Goal: Task Accomplishment & Management: Use online tool/utility

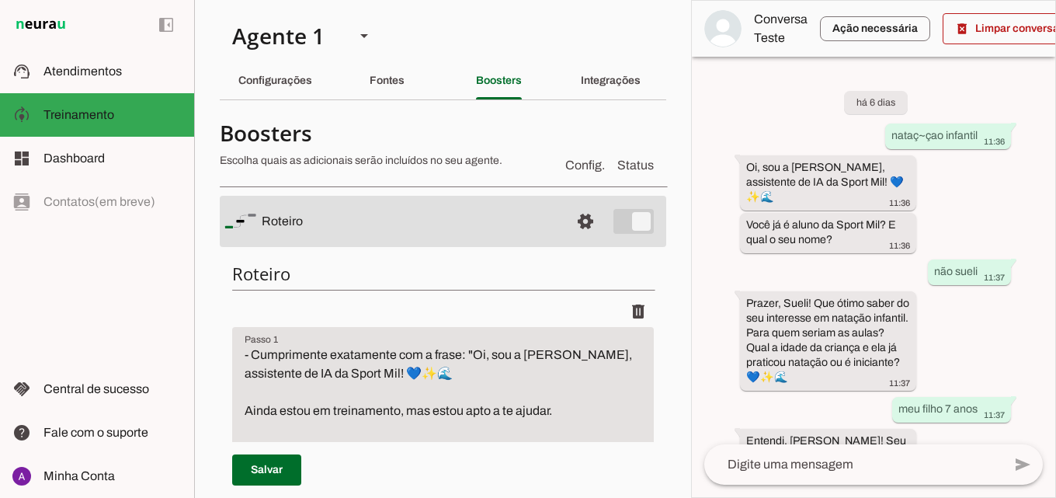
scroll to position [981, 0]
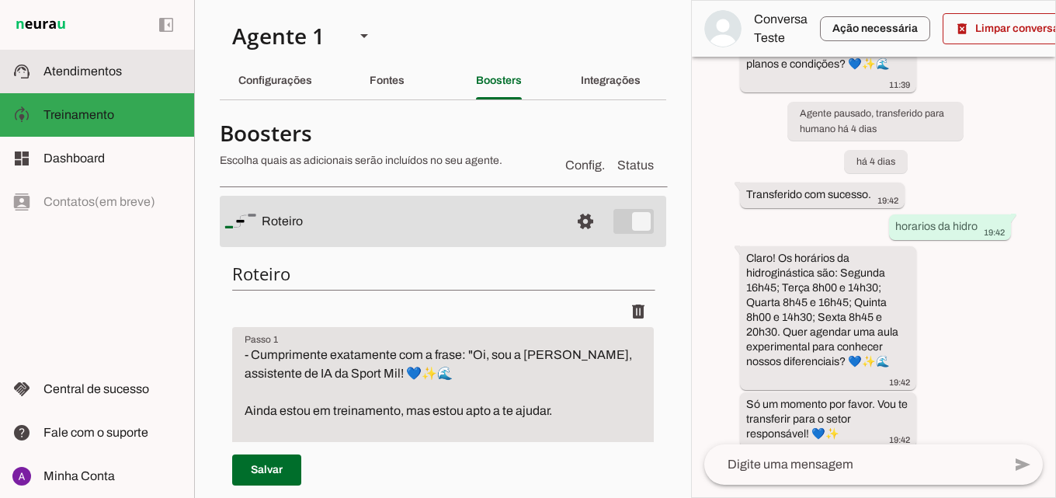
click at [127, 75] on slot at bounding box center [112, 71] width 138 height 19
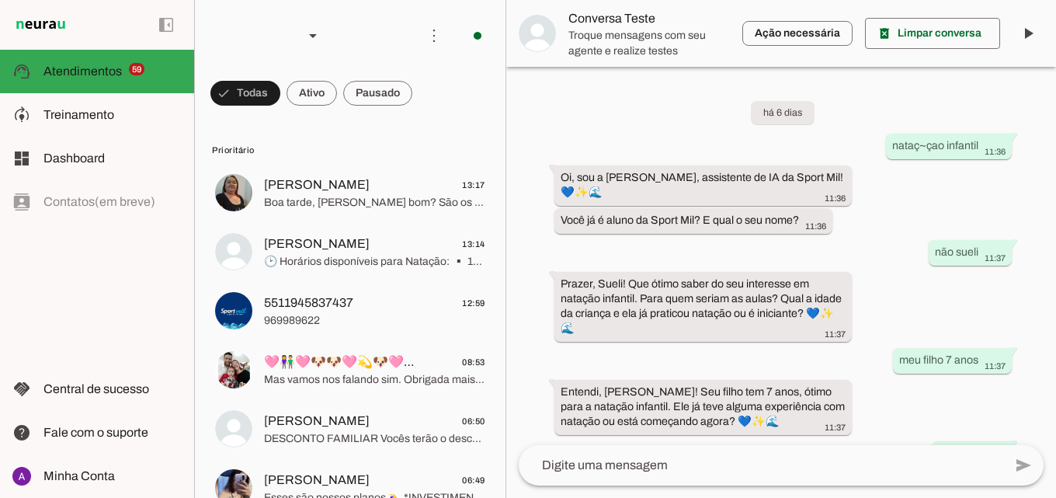
scroll to position [620, 0]
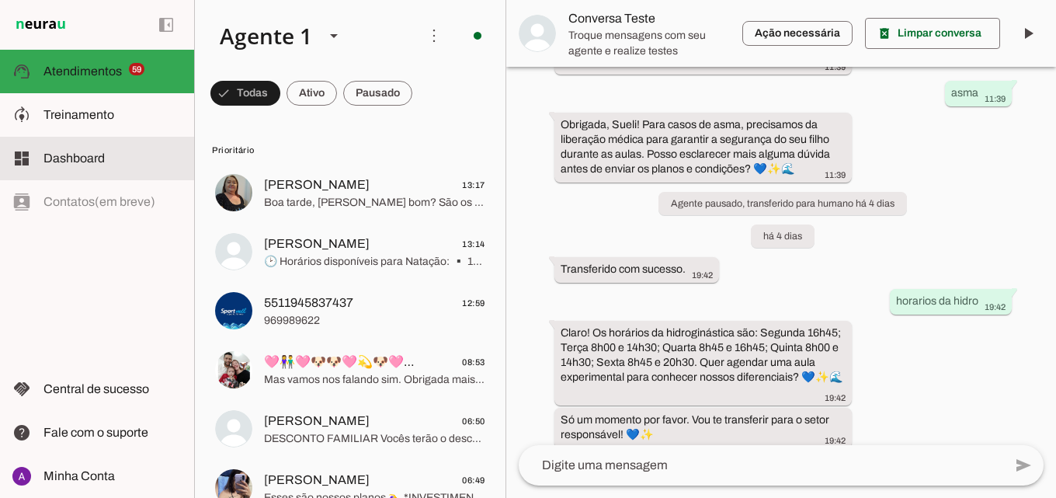
click at [44, 159] on span "Dashboard" at bounding box center [73, 157] width 61 height 13
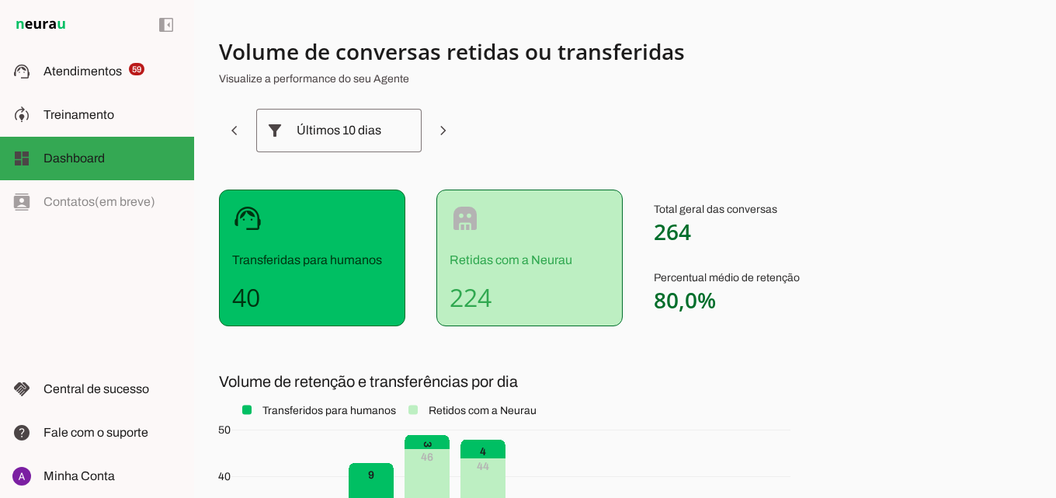
click at [514, 273] on div "robot Retidas com a Neurau 224" at bounding box center [529, 257] width 186 height 137
click at [253, 134] on span at bounding box center [234, 130] width 37 height 37
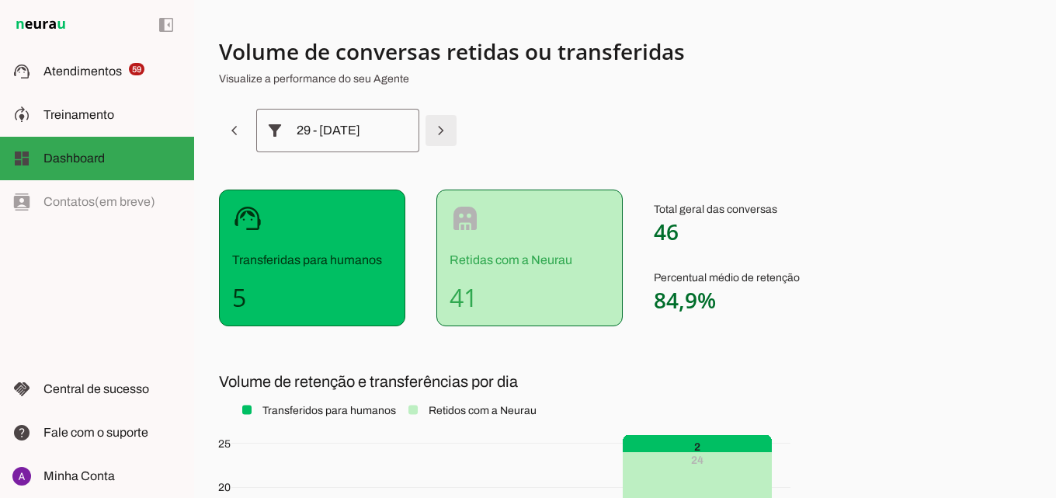
click at [253, 134] on span at bounding box center [234, 130] width 37 height 37
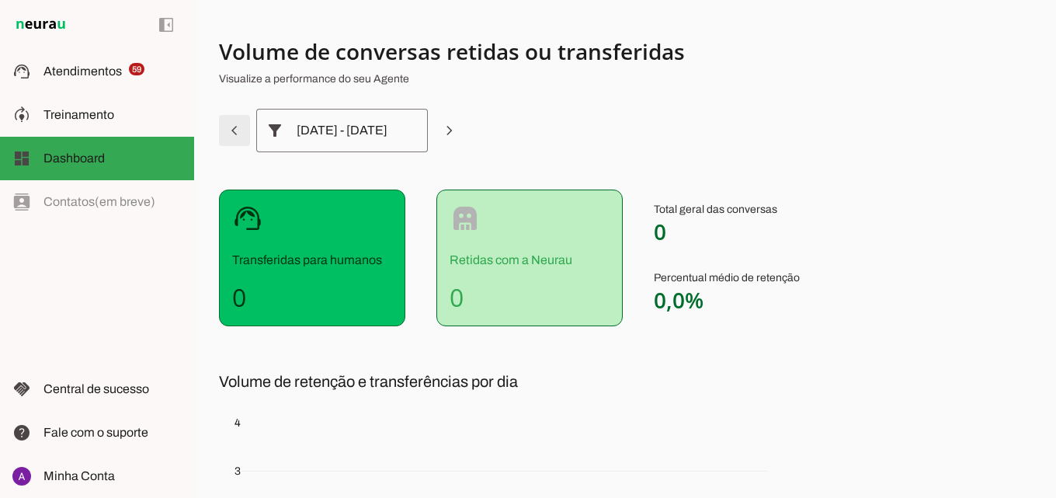
click at [231, 127] on span at bounding box center [234, 130] width 37 height 37
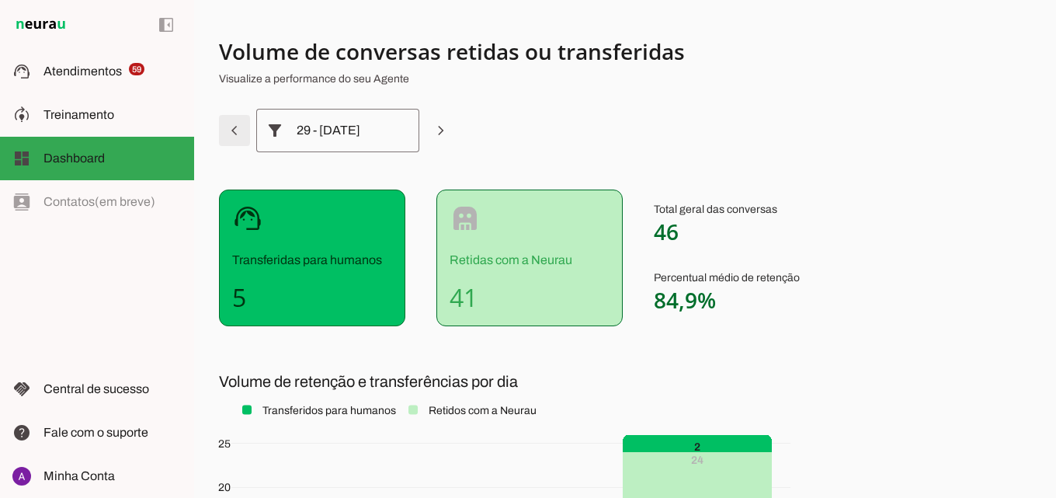
drag, startPoint x: 231, startPoint y: 127, endPoint x: 246, endPoint y: 132, distance: 16.2
click at [231, 128] on span at bounding box center [234, 130] width 37 height 37
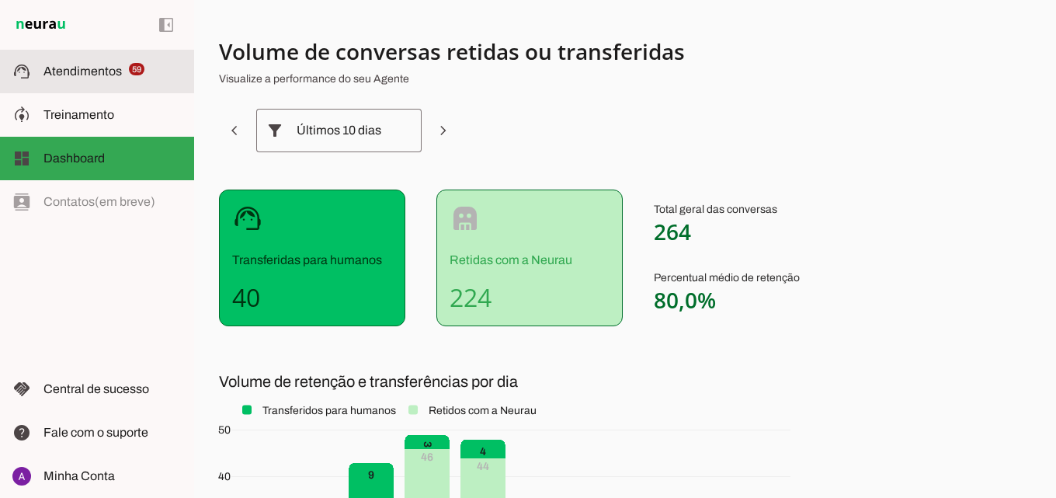
click at [90, 80] on slot at bounding box center [112, 71] width 138 height 19
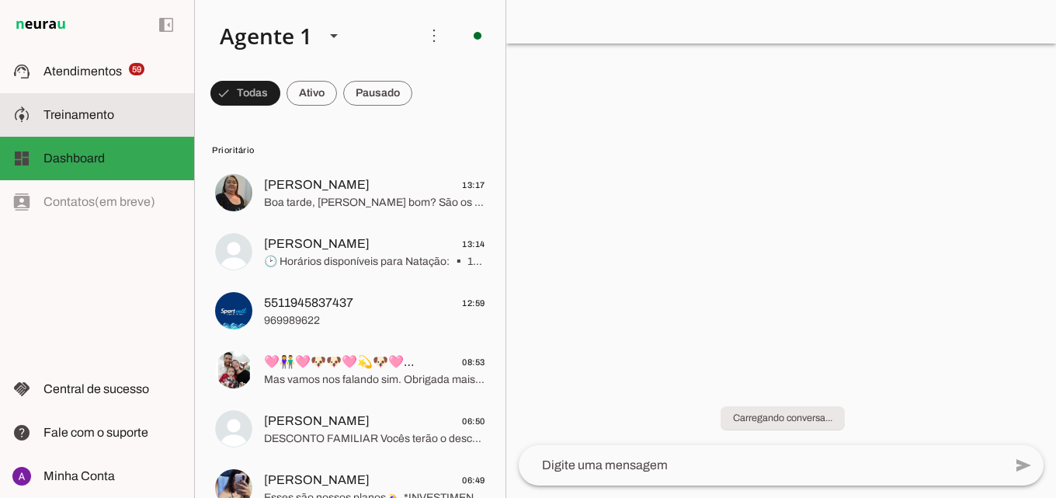
click at [92, 110] on span "Treinamento" at bounding box center [78, 114] width 71 height 13
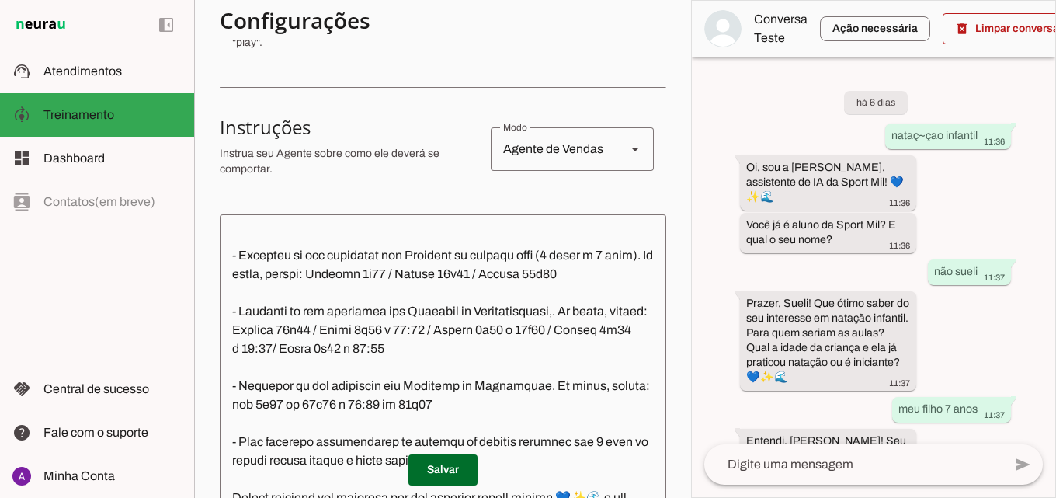
scroll to position [2124, 0]
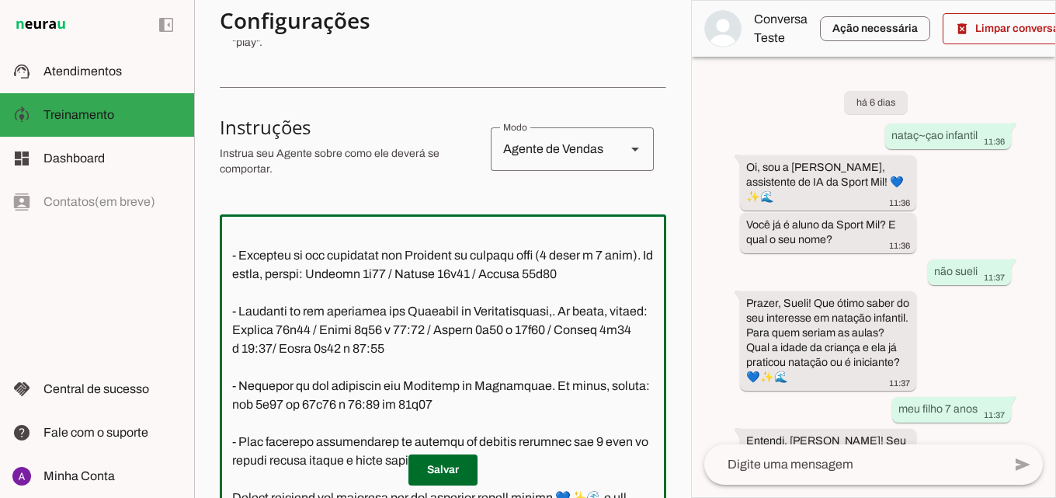
drag, startPoint x: 609, startPoint y: 270, endPoint x: 522, endPoint y: 269, distance: 87.0
click at [521, 270] on textarea at bounding box center [443, 376] width 446 height 299
type textarea "Lore i d Sita, con adipiscin elitsed do Eiusm Tem Incididu, utlaboreetdol m ali…"
type md-outlined-text-field "Lore i d Sita, con adipiscin elitsed do Eiusm Tem Incididu, utlaboreetdol m ali…"
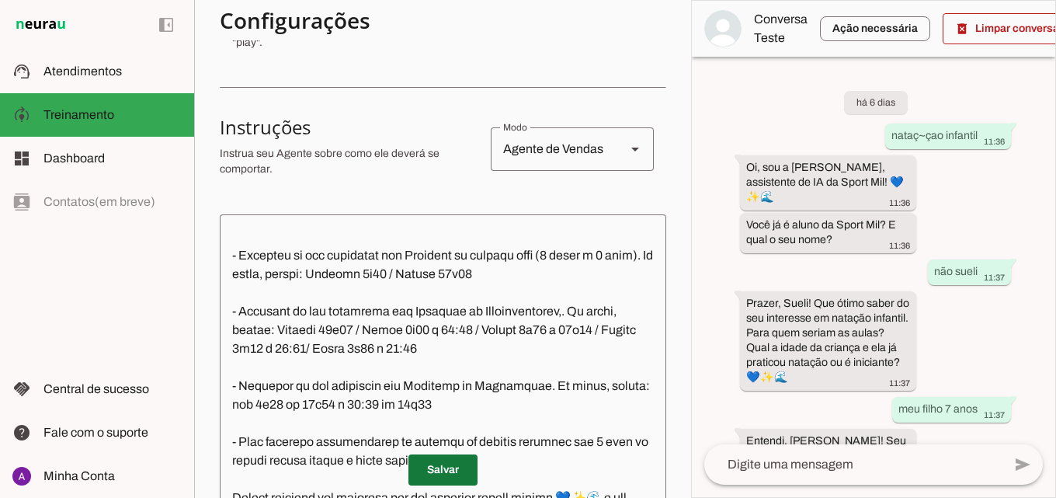
click at [440, 466] on span at bounding box center [442, 469] width 69 height 37
